Goal: Download file/media

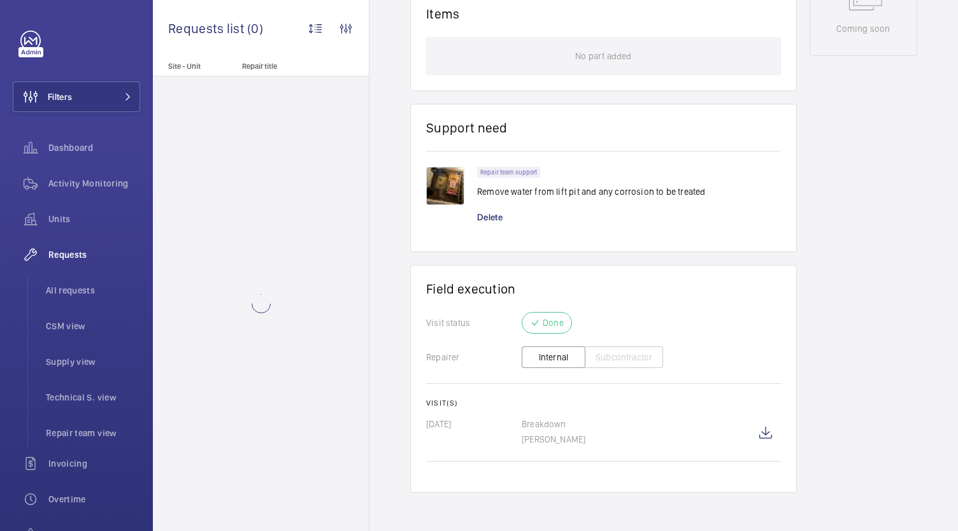
scroll to position [760, 0]
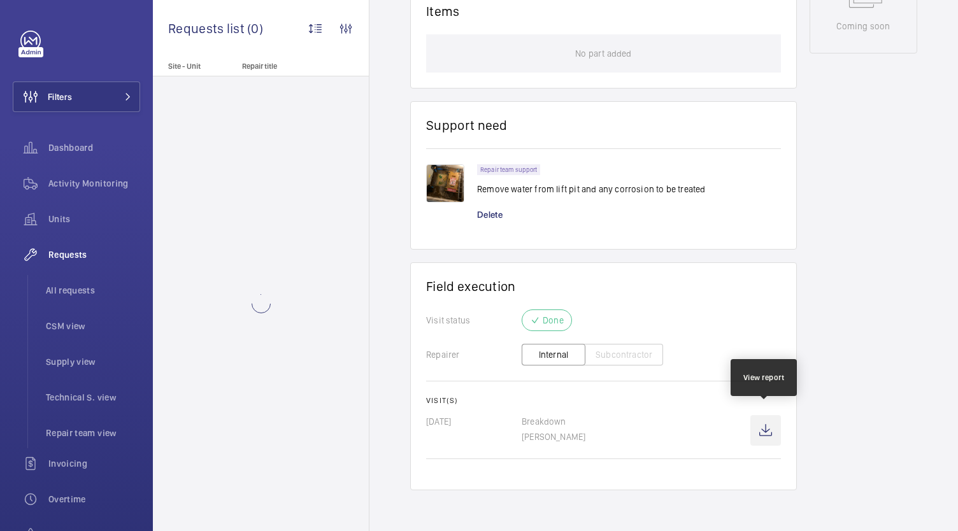
click at [763, 415] on wm-front-icon-button at bounding box center [765, 430] width 31 height 31
